Goal: Task Accomplishment & Management: Manage account settings

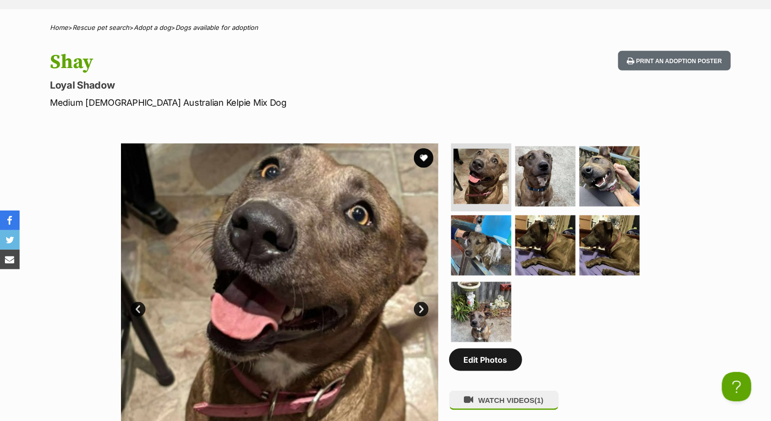
scroll to position [435, 0]
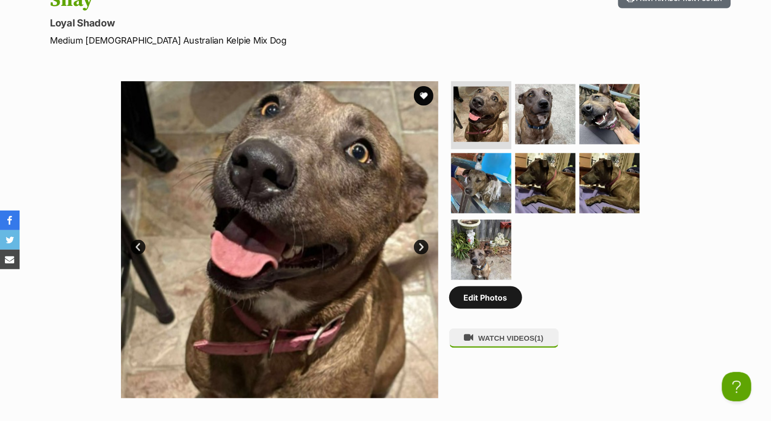
click at [486, 297] on link "Edit Photos" at bounding box center [485, 298] width 73 height 23
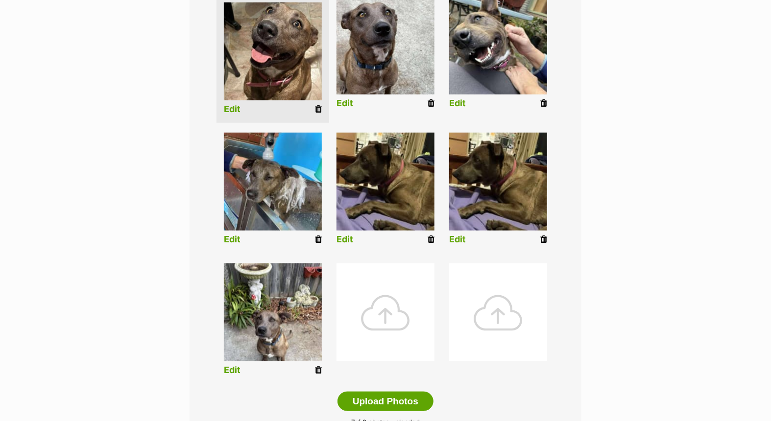
scroll to position [272, 0]
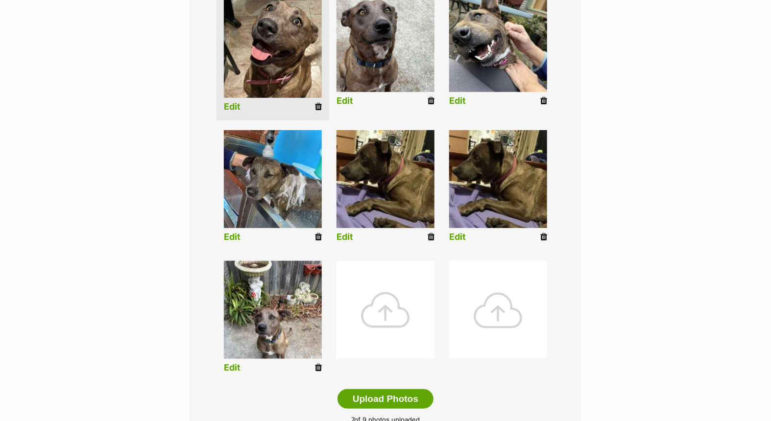
click at [379, 305] on div at bounding box center [385, 310] width 98 height 98
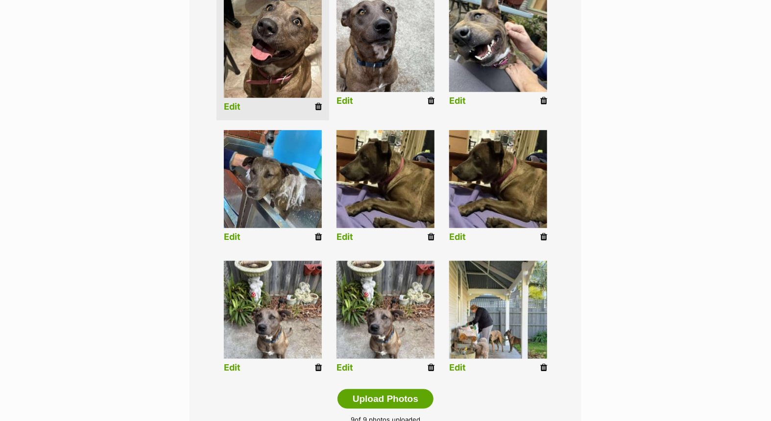
drag, startPoint x: 429, startPoint y: 365, endPoint x: 435, endPoint y: 44, distance: 321.4
click at [429, 365] on icon at bounding box center [431, 367] width 7 height 9
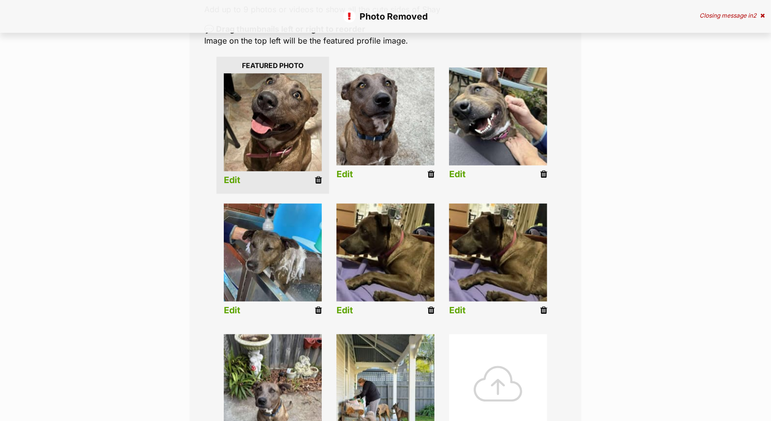
scroll to position [217, 0]
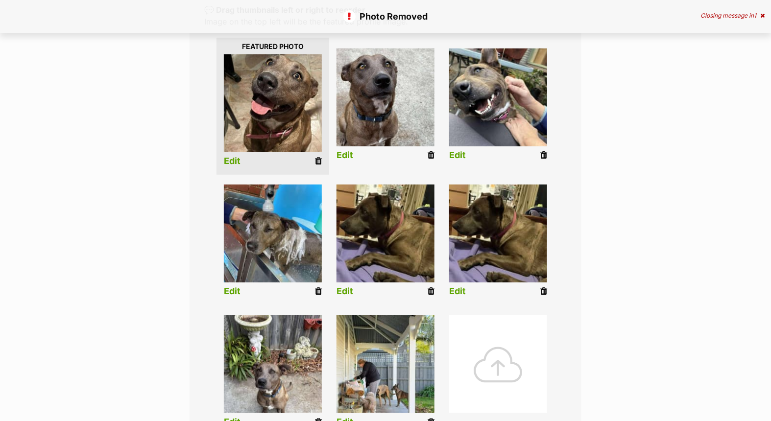
drag, startPoint x: 431, startPoint y: 290, endPoint x: 424, endPoint y: 54, distance: 236.2
click at [432, 289] on icon at bounding box center [431, 291] width 7 height 9
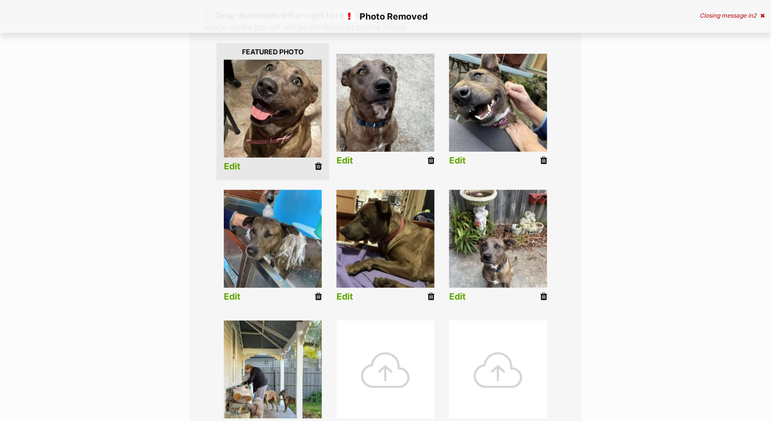
scroll to position [217, 0]
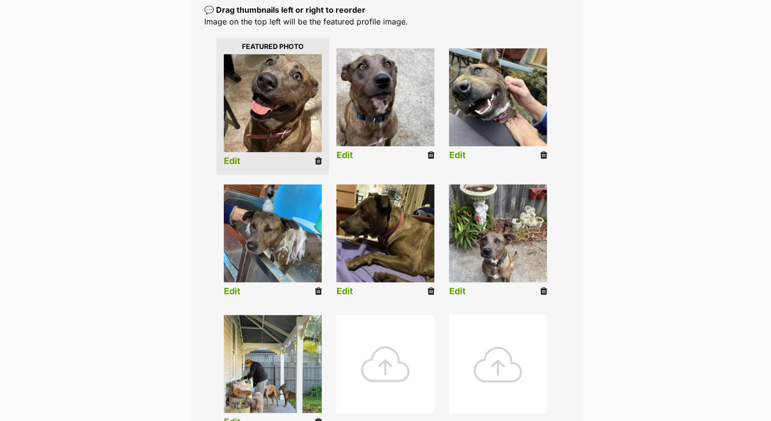
click at [380, 351] on div at bounding box center [385, 364] width 98 height 98
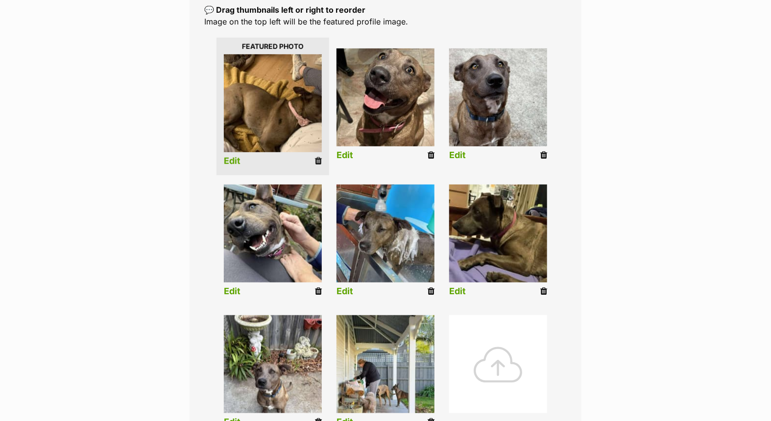
click at [237, 161] on link "Edit" at bounding box center [232, 161] width 17 height 10
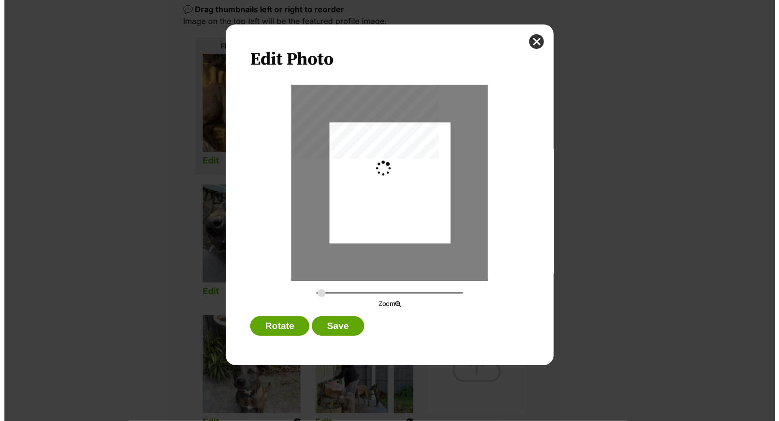
scroll to position [0, 0]
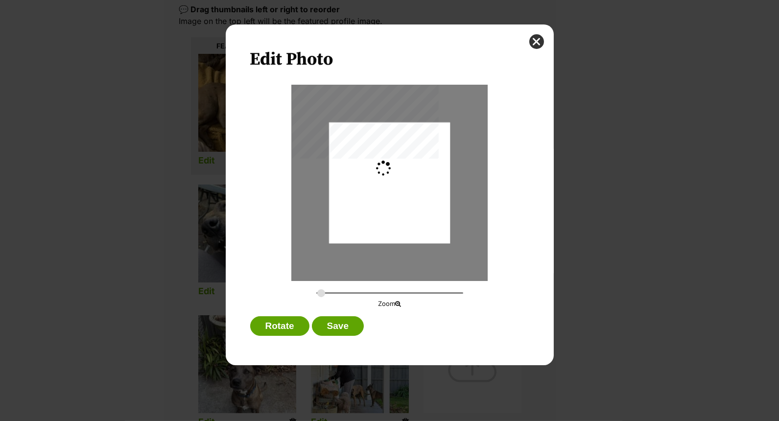
type input "0.3659"
drag, startPoint x: 383, startPoint y: 193, endPoint x: 355, endPoint y: 191, distance: 28.0
click at [355, 191] on div "Dialog Window - Close (Press escape to close)" at bounding box center [369, 182] width 161 height 121
click at [344, 322] on button "Save" at bounding box center [338, 326] width 52 height 20
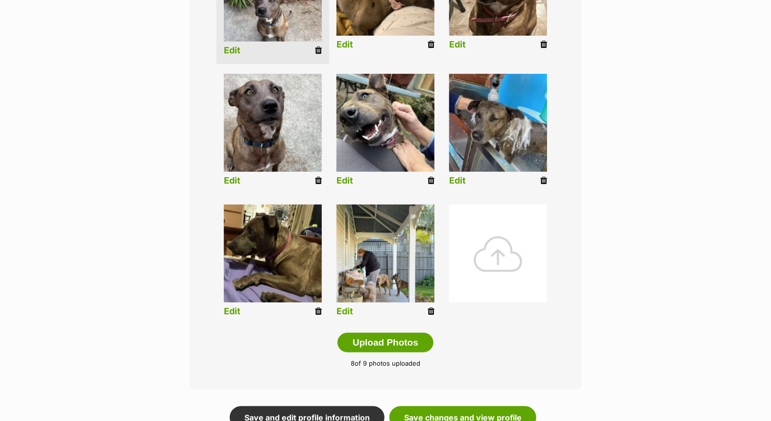
scroll to position [544, 0]
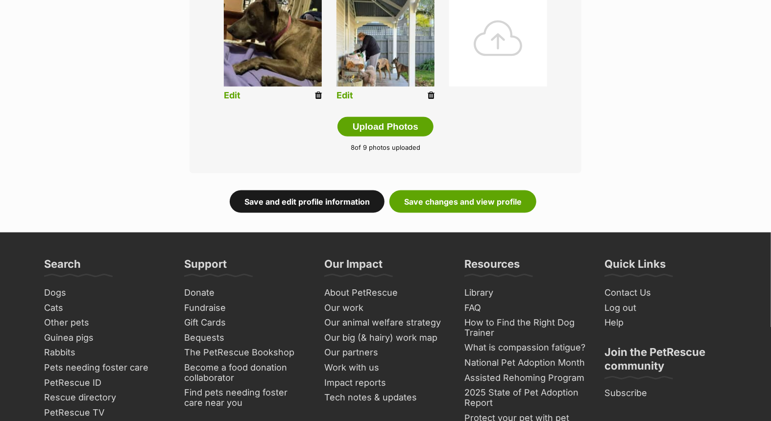
click at [333, 206] on link "Save and edit profile information" at bounding box center [307, 202] width 155 height 23
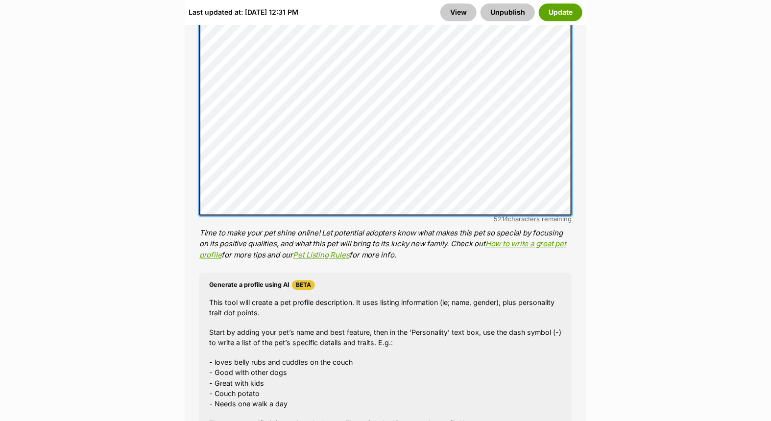
scroll to position [1197, 0]
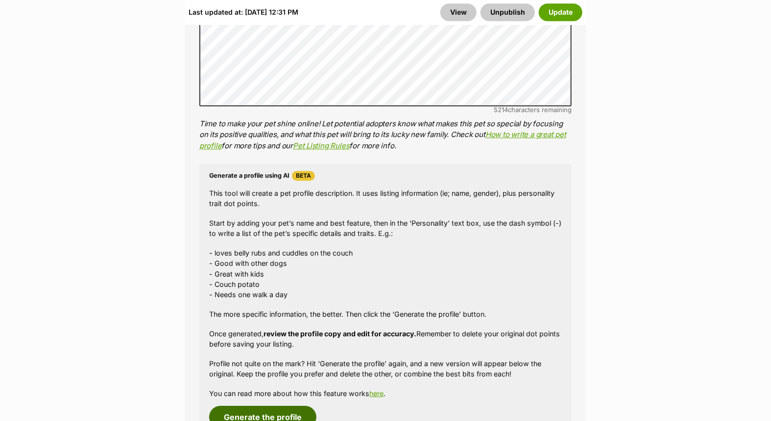
click at [263, 414] on button "Generate the profile" at bounding box center [262, 417] width 107 height 23
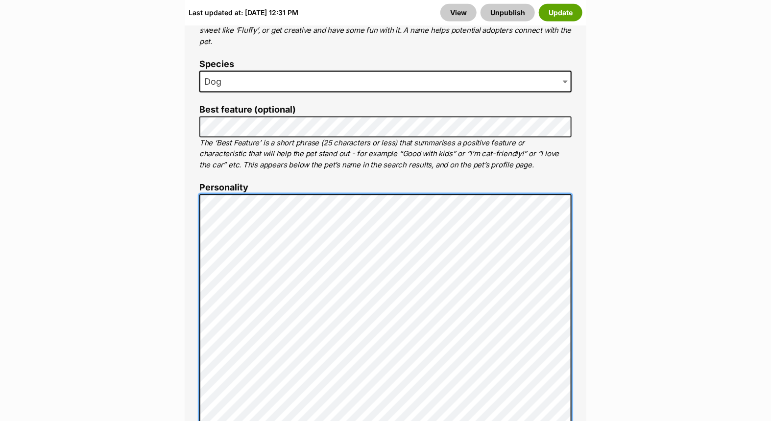
scroll to position [0, 0]
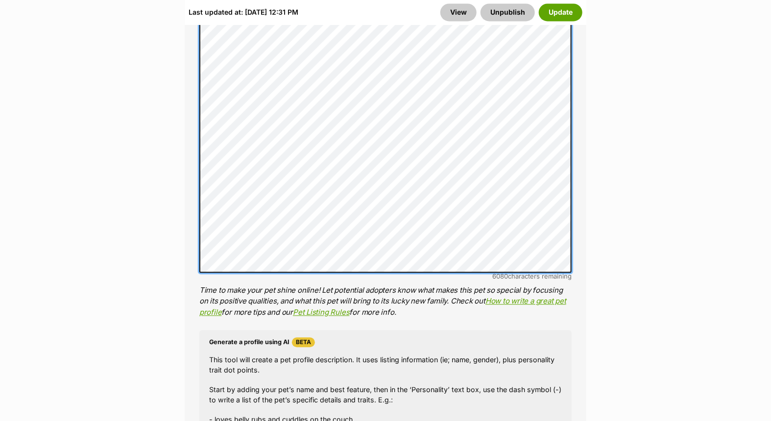
scroll to position [751, 0]
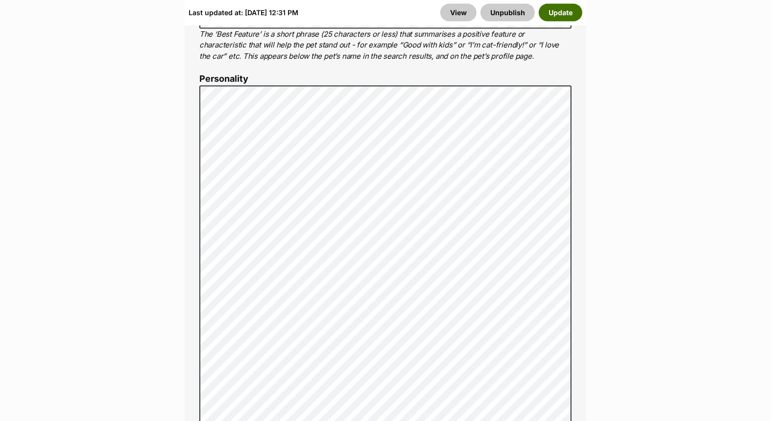
click at [557, 10] on button "Update" at bounding box center [561, 12] width 44 height 18
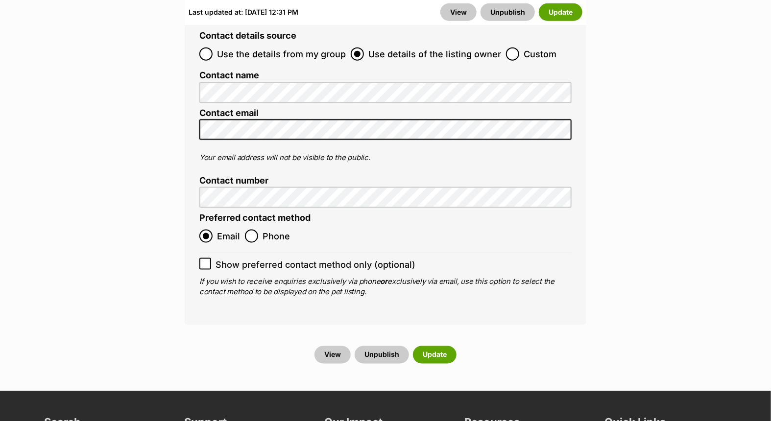
scroll to position [4039, 0]
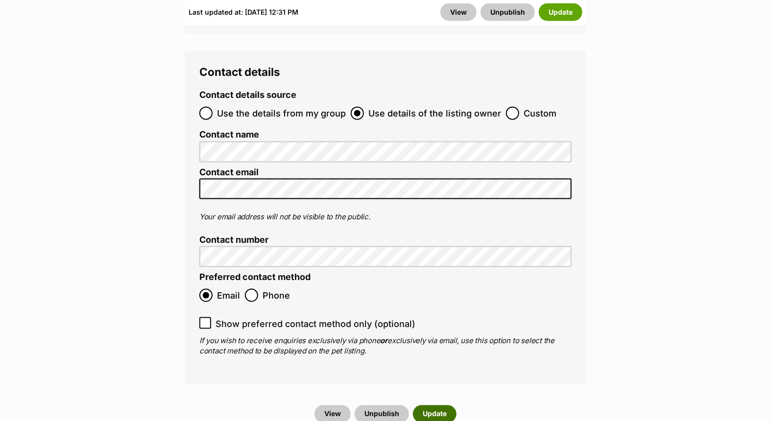
click at [420, 406] on button "Update" at bounding box center [435, 415] width 44 height 18
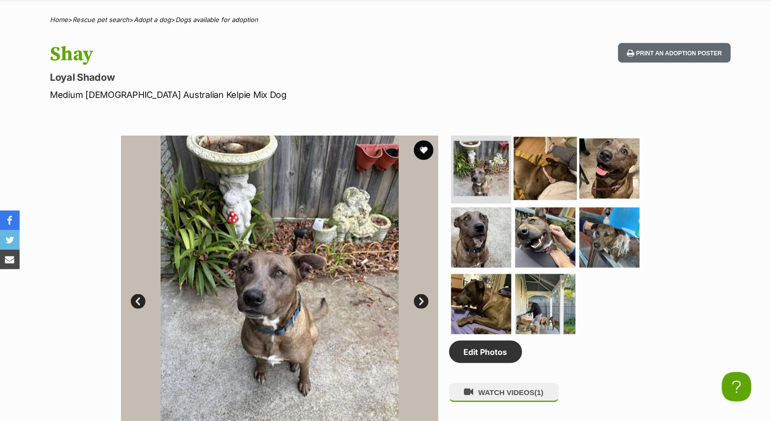
click at [536, 172] on img at bounding box center [545, 168] width 63 height 63
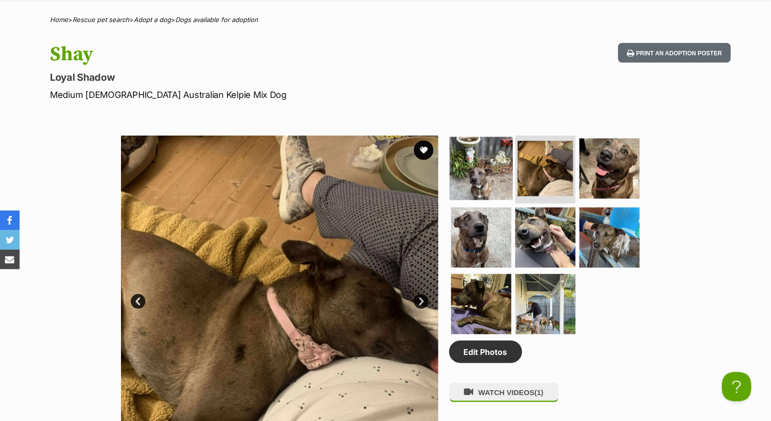
click at [462, 164] on img at bounding box center [481, 168] width 63 height 63
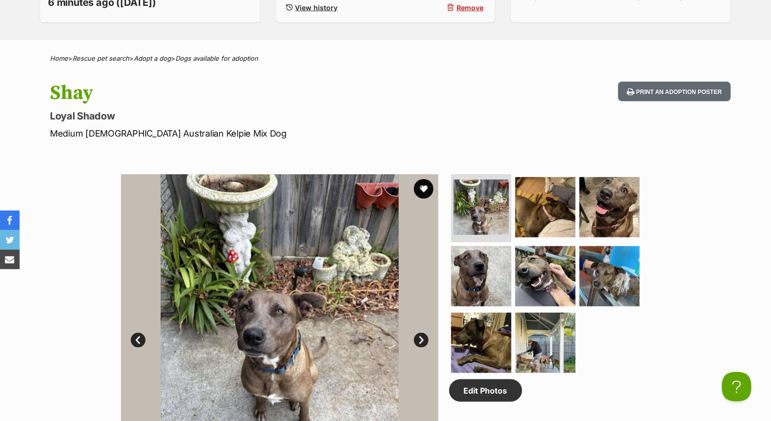
scroll to position [217, 0]
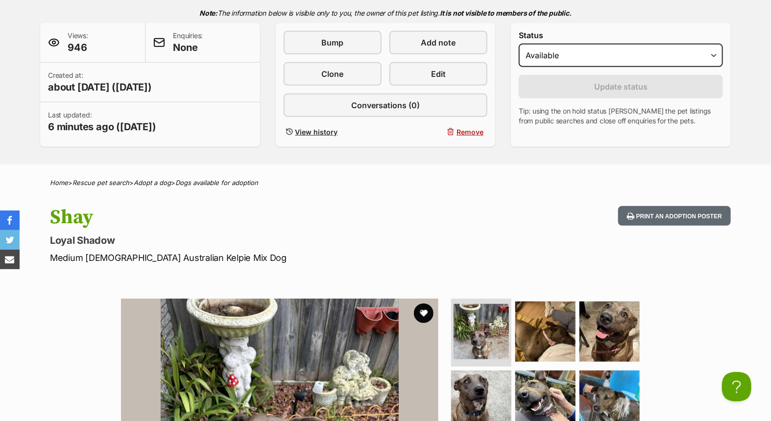
click at [438, 234] on p "Loyal Shadow" at bounding box center [257, 241] width 414 height 14
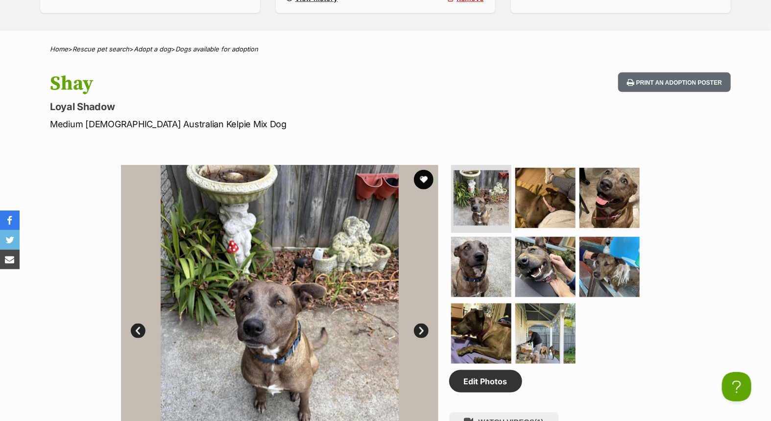
scroll to position [435, 0]
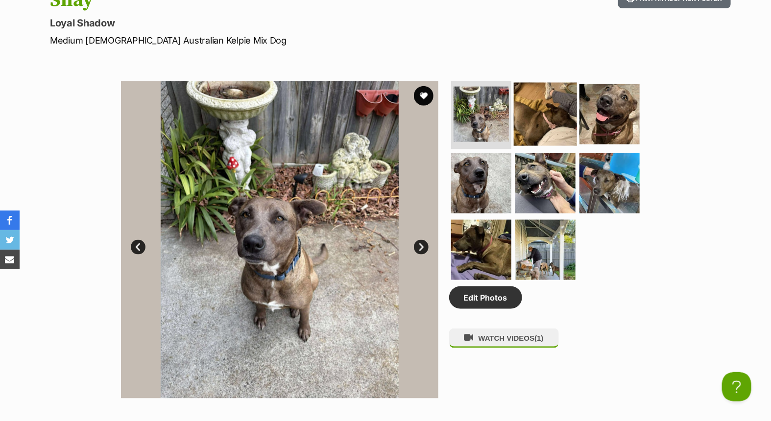
click at [543, 116] on img at bounding box center [545, 113] width 63 height 63
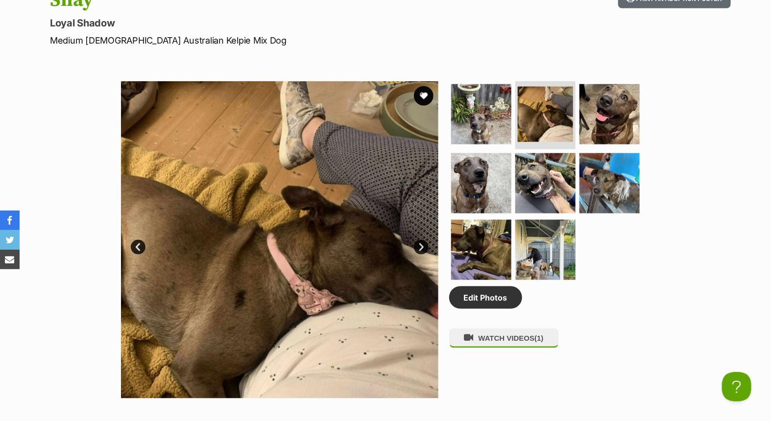
scroll to position [0, 0]
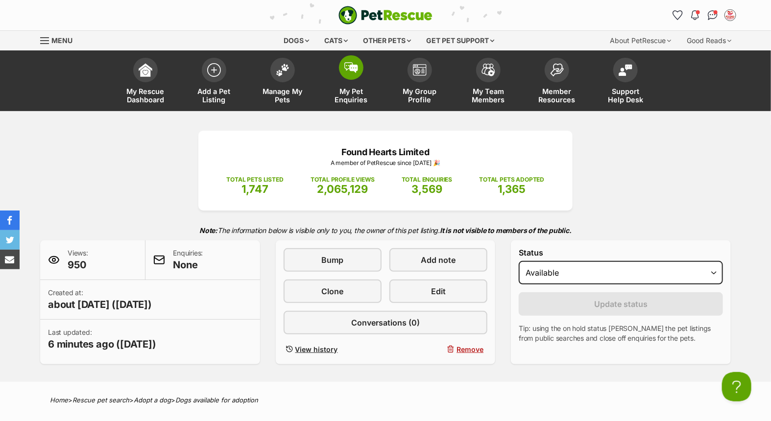
click at [346, 75] on span at bounding box center [351, 67] width 24 height 24
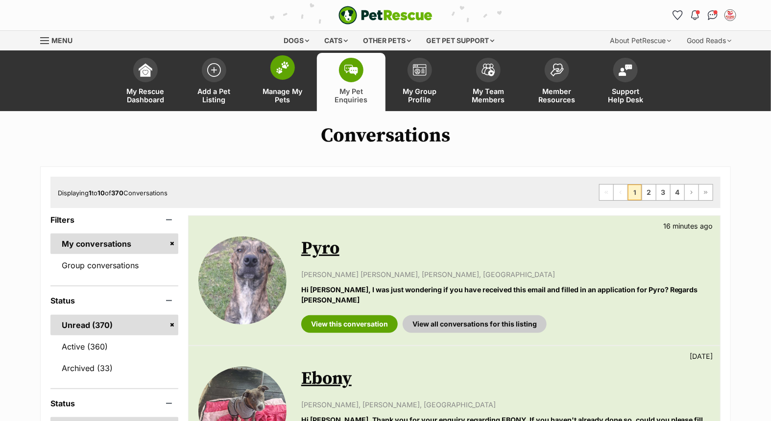
click at [277, 78] on span at bounding box center [282, 67] width 24 height 24
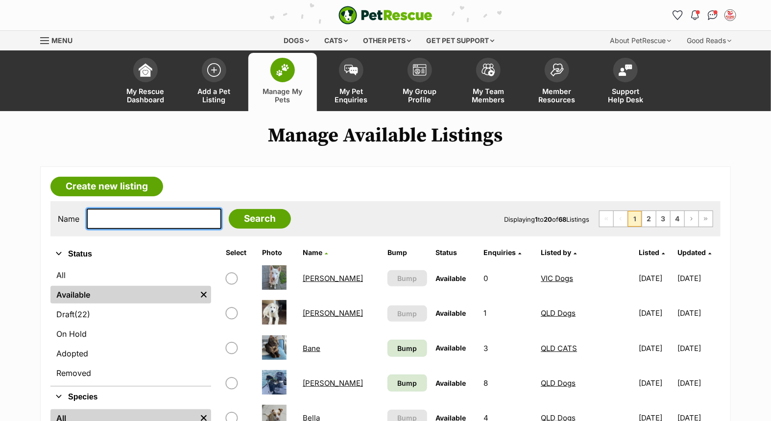
click at [144, 222] on input "text" at bounding box center [154, 219] width 135 height 21
type input "b"
type input "[PERSON_NAME]"
click at [229, 209] on input "Search" at bounding box center [260, 219] width 62 height 20
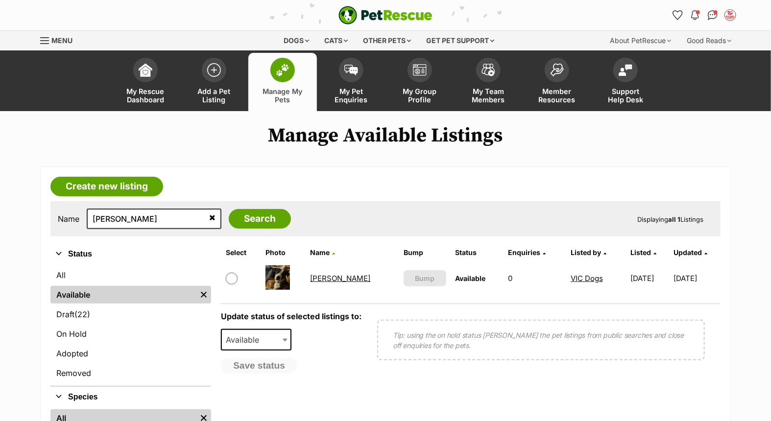
click at [326, 278] on link "[PERSON_NAME]" at bounding box center [341, 278] width 60 height 9
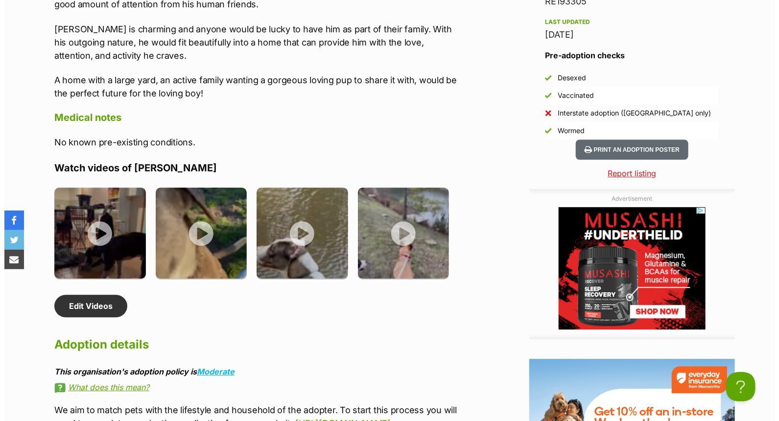
scroll to position [1251, 0]
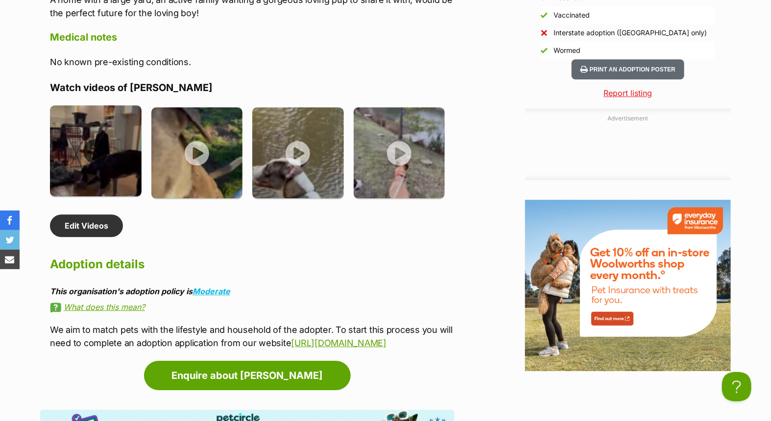
click at [95, 141] on img at bounding box center [96, 151] width 92 height 92
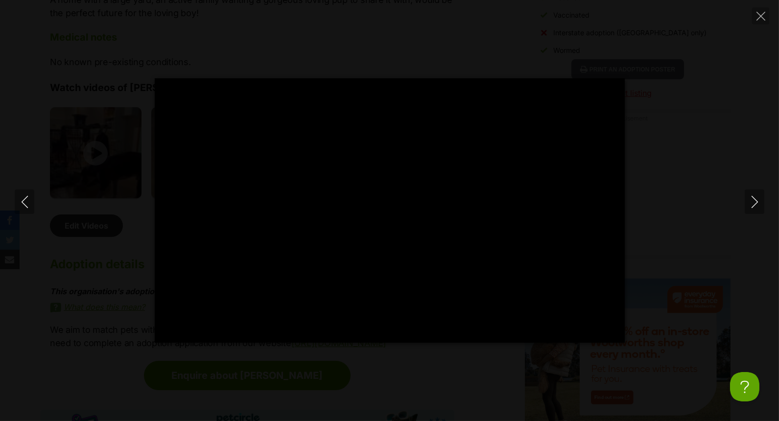
scroll to position [0, 0]
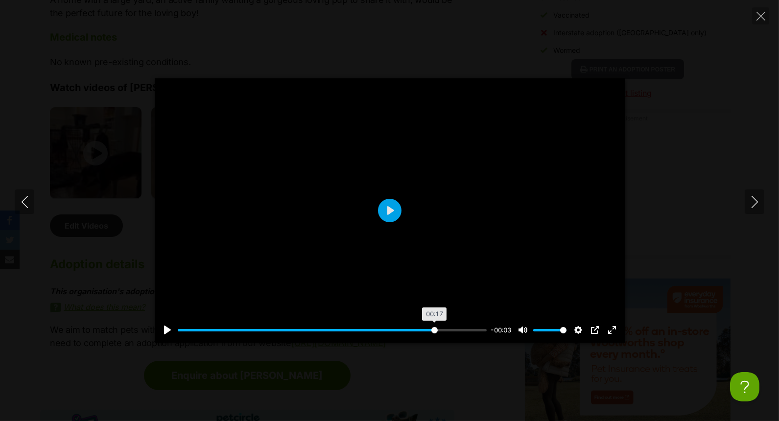
click at [433, 326] on input "Seek" at bounding box center [333, 330] width 310 height 9
click at [759, 11] on button "Close" at bounding box center [760, 15] width 17 height 17
type input "83.77"
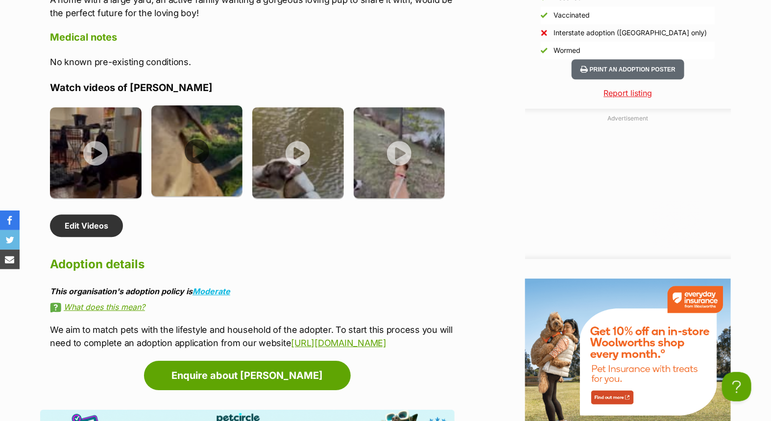
click at [206, 157] on img at bounding box center [197, 151] width 92 height 92
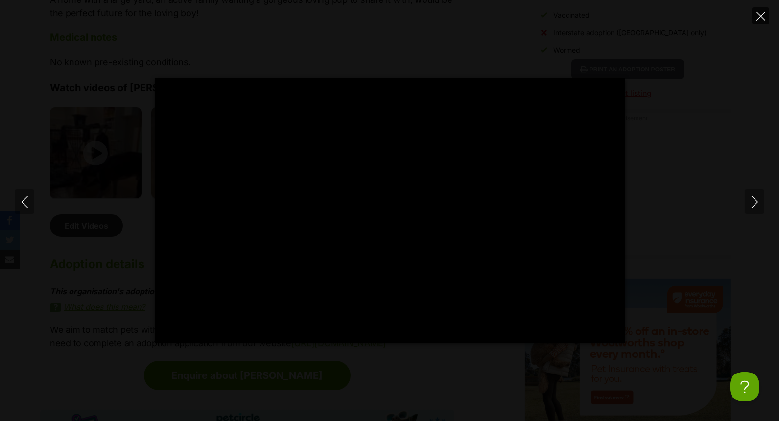
click at [758, 10] on button "Close" at bounding box center [760, 15] width 17 height 17
type input "24.18"
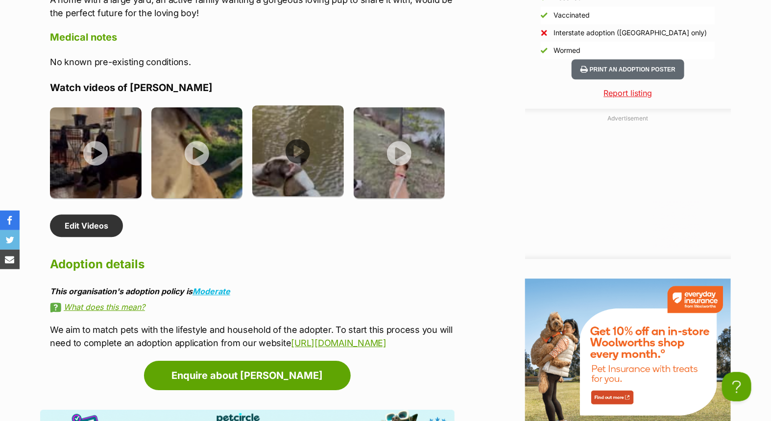
click at [295, 156] on img at bounding box center [298, 151] width 92 height 92
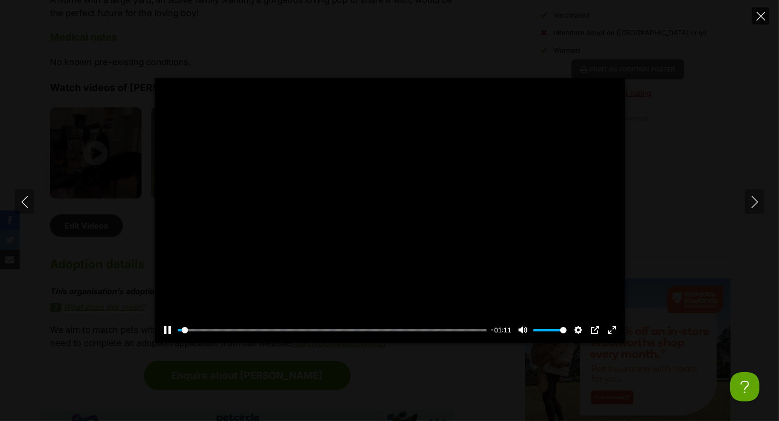
click at [760, 10] on button "Close" at bounding box center [760, 15] width 17 height 17
type input "1.48"
